Goal: Information Seeking & Learning: Learn about a topic

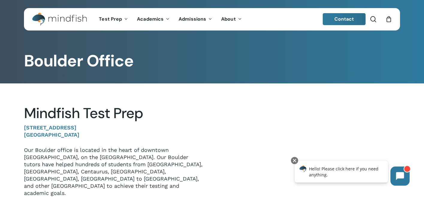
click at [343, 19] on span "Contact" at bounding box center [344, 19] width 20 height 6
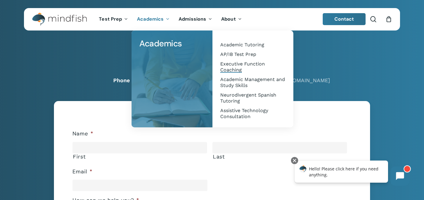
click at [228, 68] on span "Executive Function Coaching" at bounding box center [242, 67] width 45 height 12
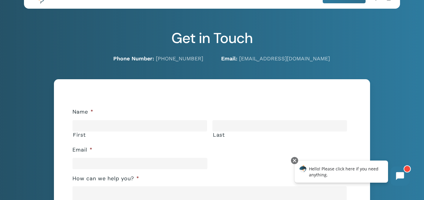
scroll to position [30, 0]
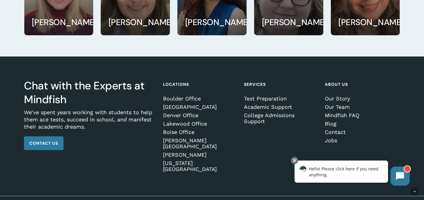
scroll to position [1089, 0]
